Goal: Task Accomplishment & Management: Manage account settings

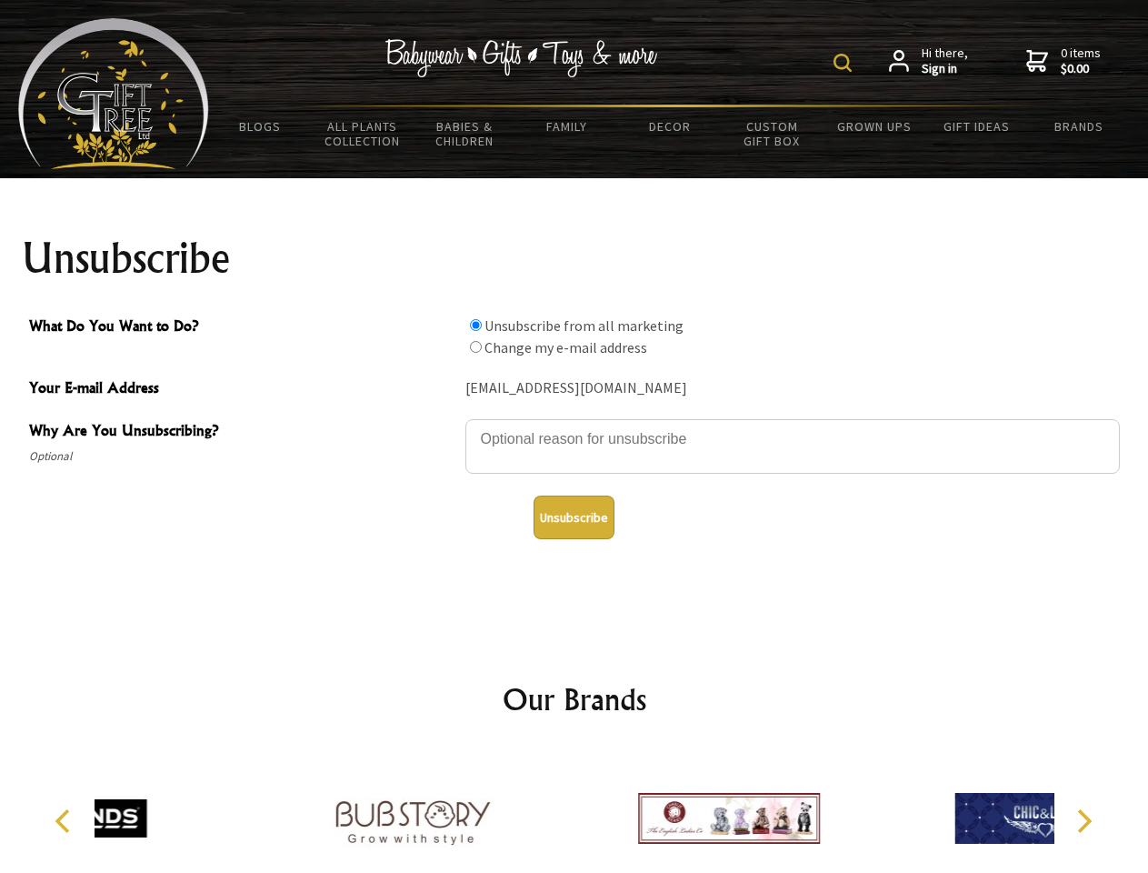
click at [845, 63] on img at bounding box center [843, 63] width 18 height 18
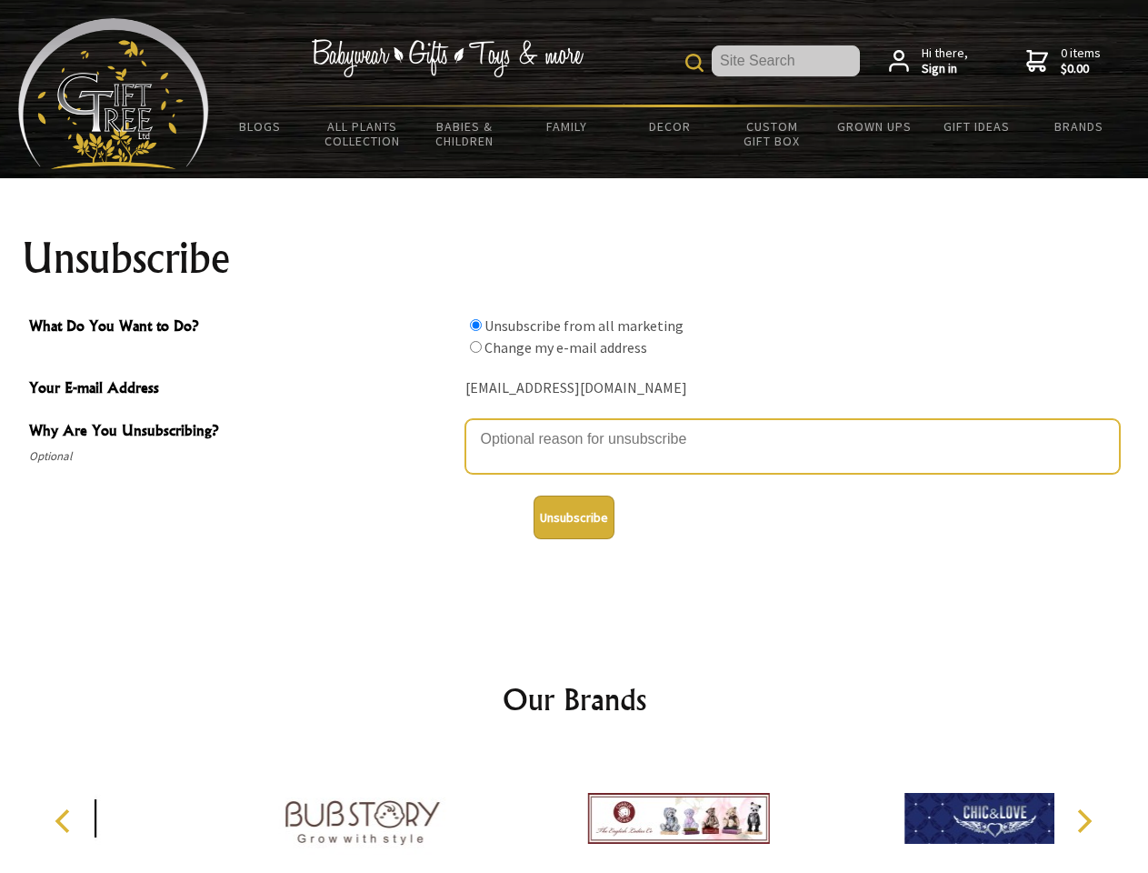
click at [575, 425] on textarea "Why Are You Unsubscribing?" at bounding box center [792, 446] width 655 height 55
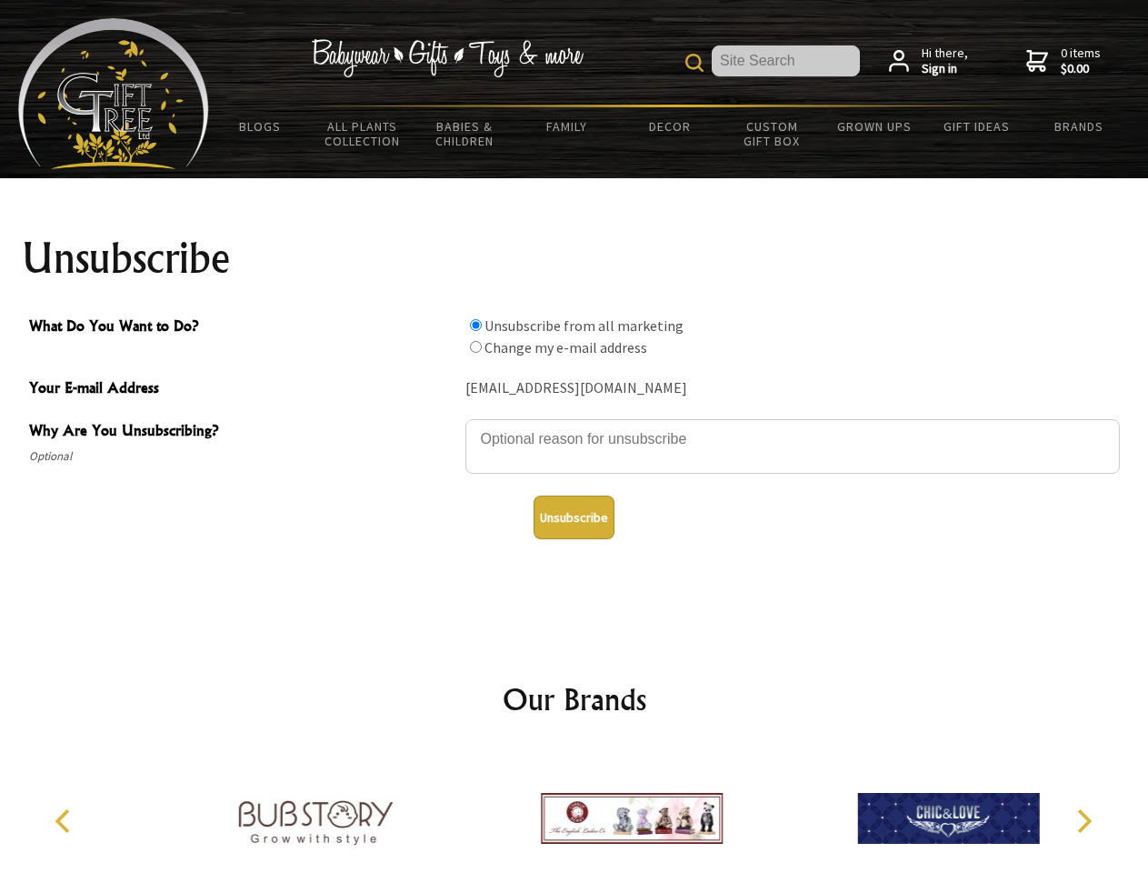
click at [475, 325] on input "What Do You Want to Do?" at bounding box center [476, 325] width 12 height 12
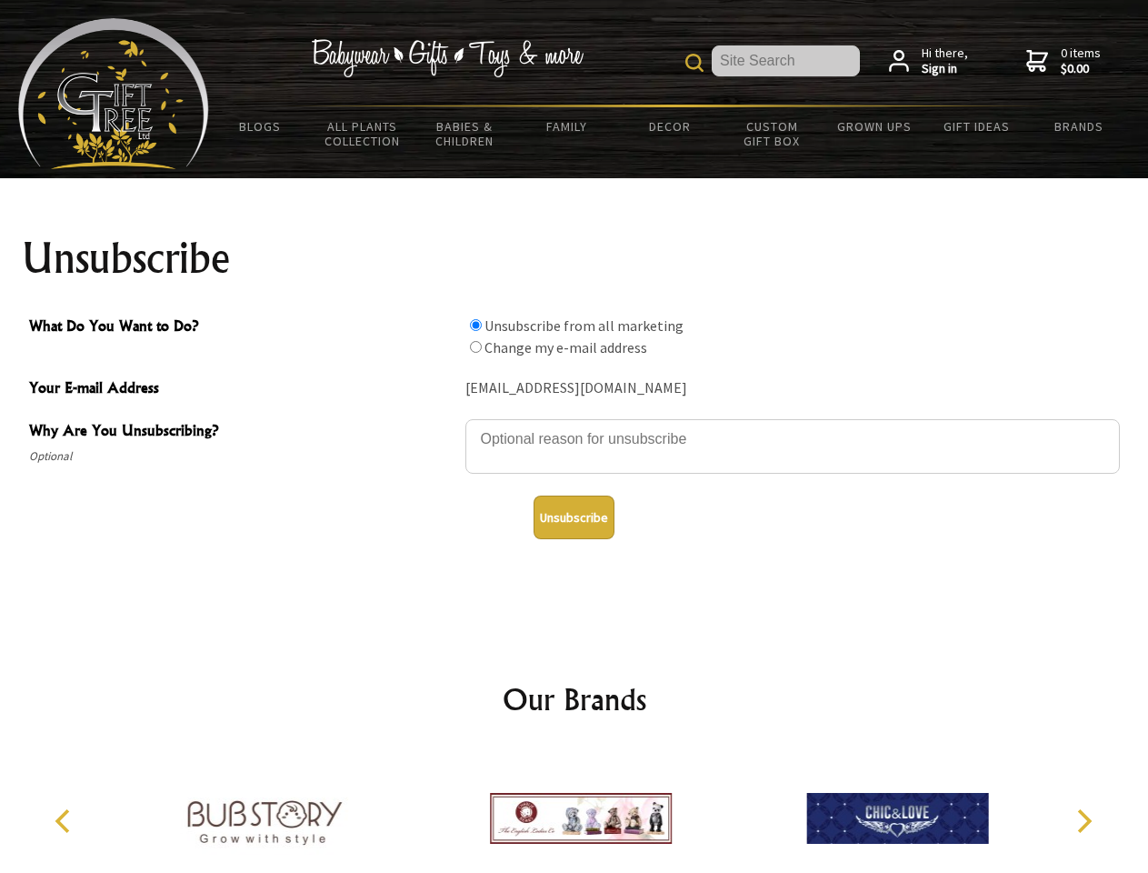
click at [475, 346] on input "What Do You Want to Do?" at bounding box center [476, 347] width 12 height 12
radio input "true"
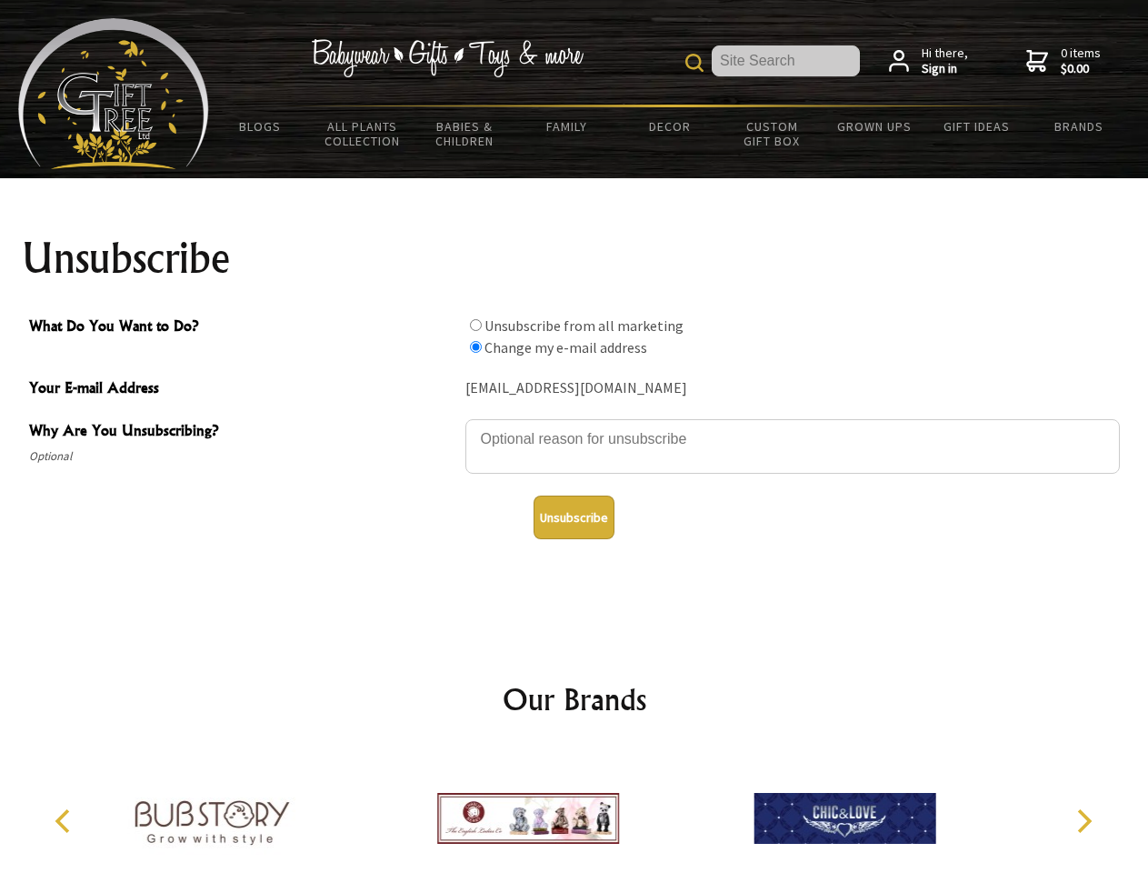
click at [574, 517] on button "Unsubscribe" at bounding box center [574, 517] width 81 height 44
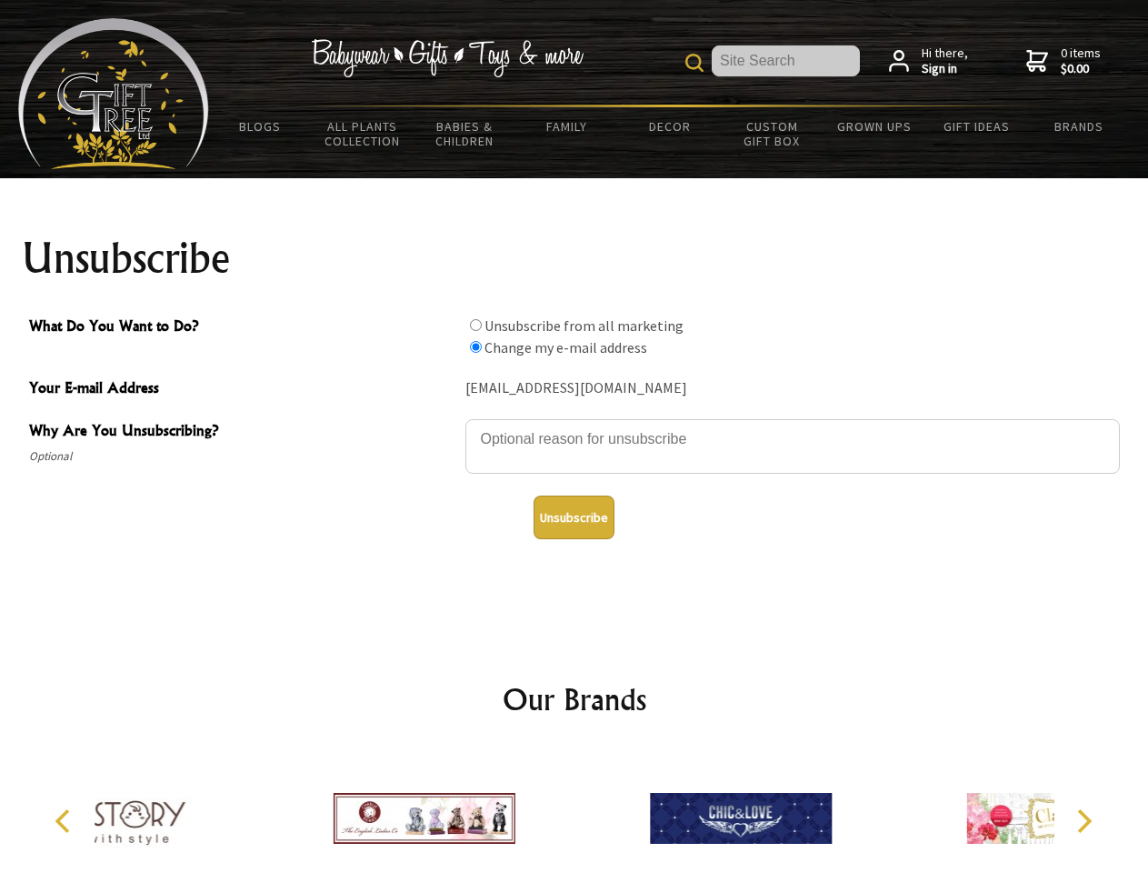
click at [575, 811] on div at bounding box center [423, 821] width 316 height 142
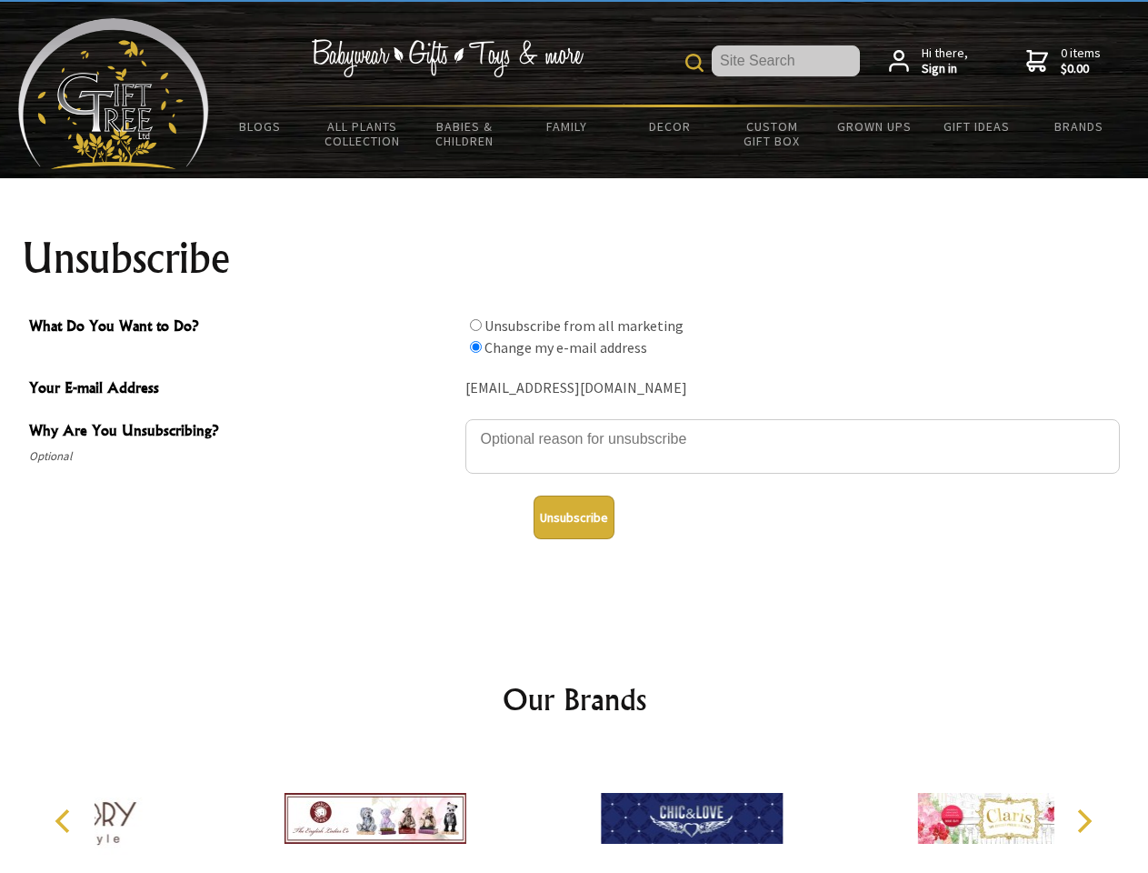
click at [65, 821] on icon "Previous" at bounding box center [65, 821] width 24 height 24
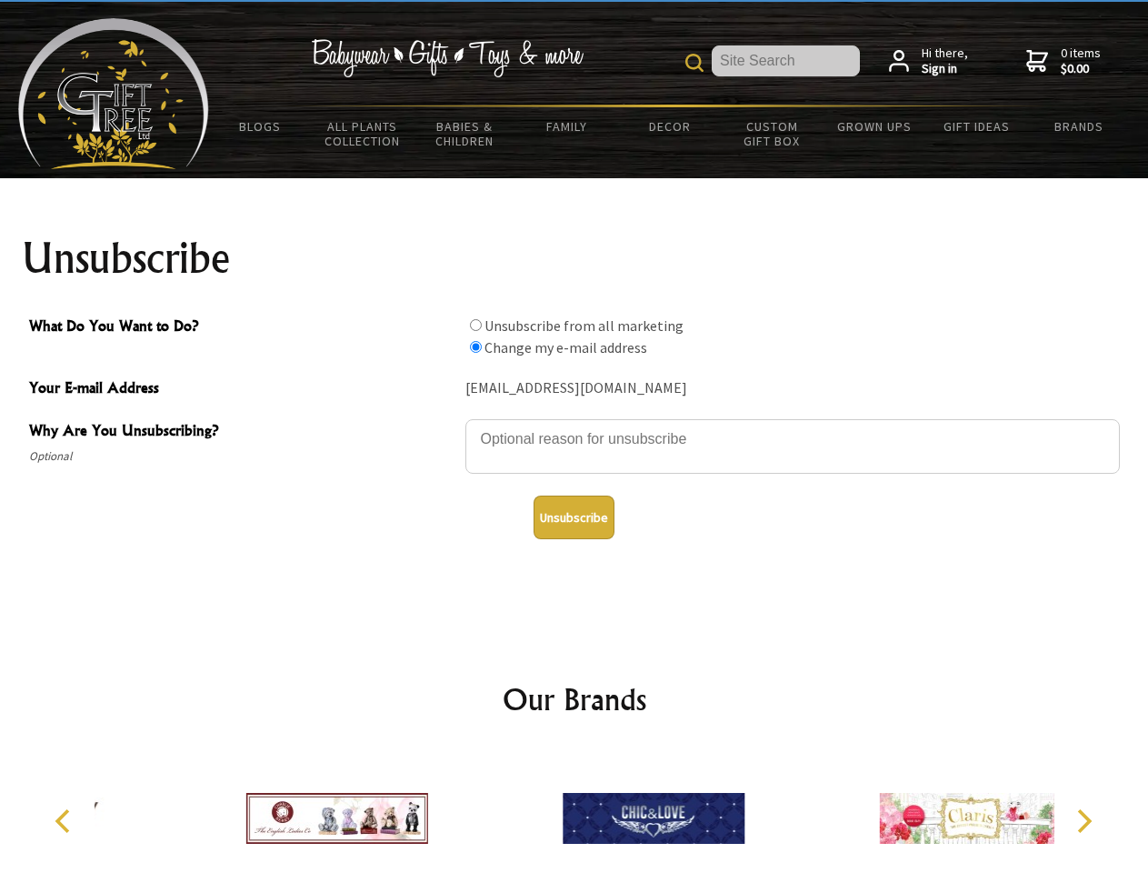
click at [1084, 821] on icon "Next" at bounding box center [1083, 821] width 24 height 24
